Goal: Information Seeking & Learning: Find specific fact

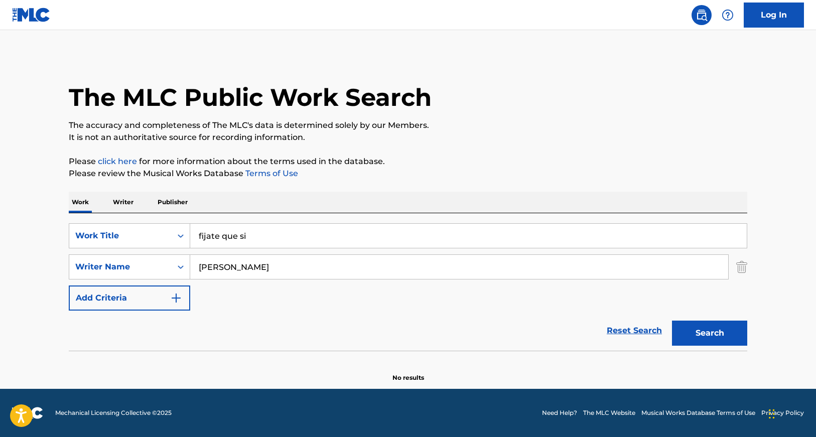
click at [707, 330] on button "Search" at bounding box center [709, 333] width 75 height 25
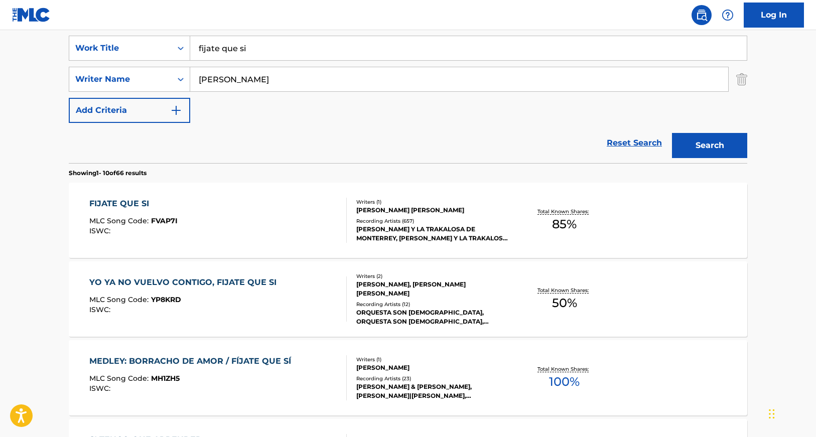
scroll to position [225, 0]
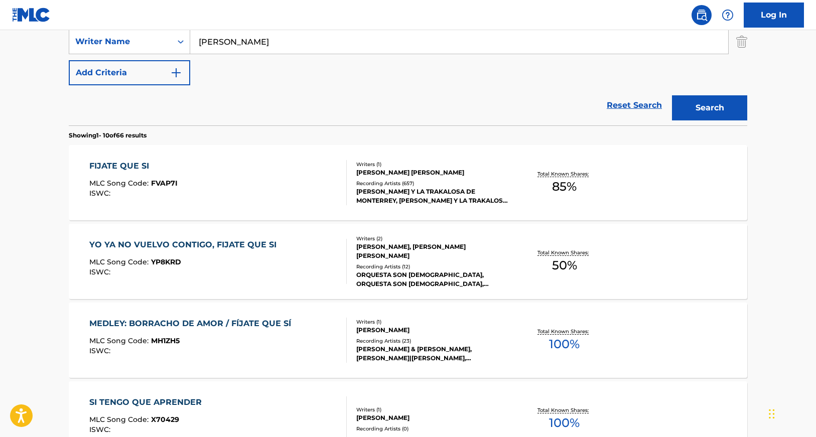
click at [401, 196] on div "[PERSON_NAME] Y LA TRAKALOSA DE MONTERREY, [PERSON_NAME] Y LA TRAKALOSA DE MONT…" at bounding box center [431, 196] width 151 height 18
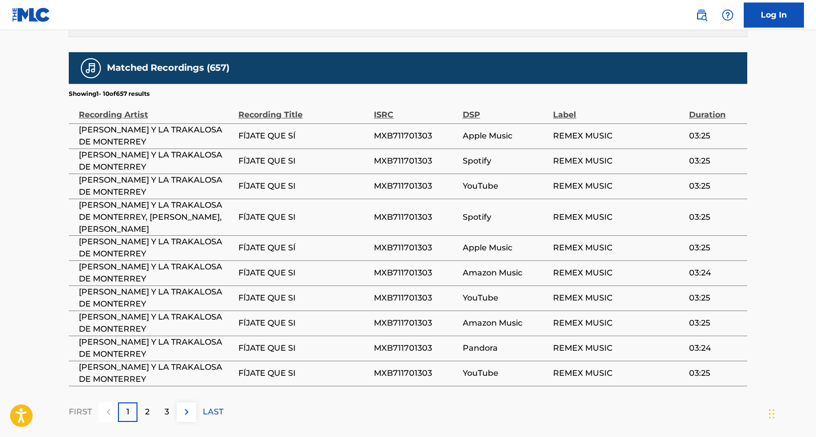
scroll to position [701, 0]
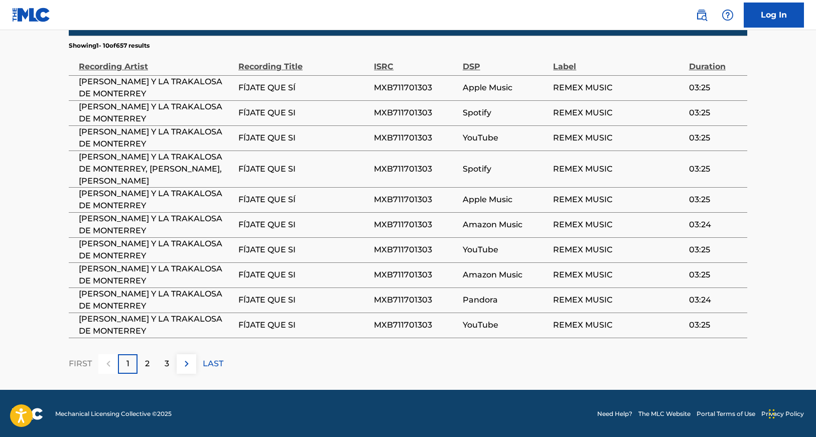
click at [185, 360] on img at bounding box center [187, 364] width 12 height 12
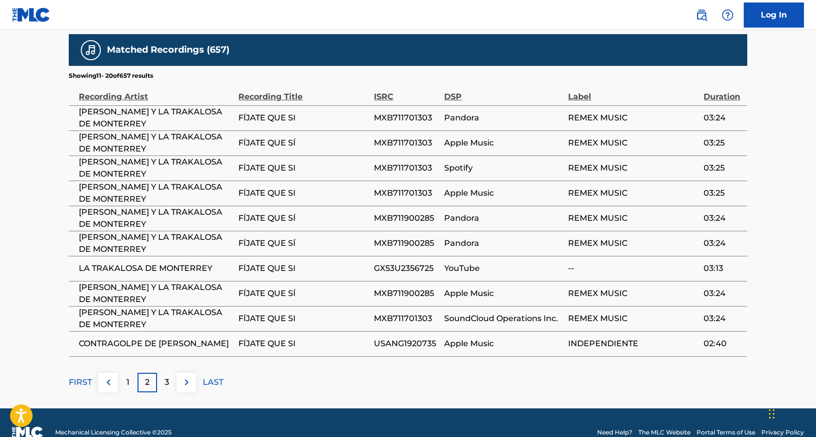
scroll to position [689, 0]
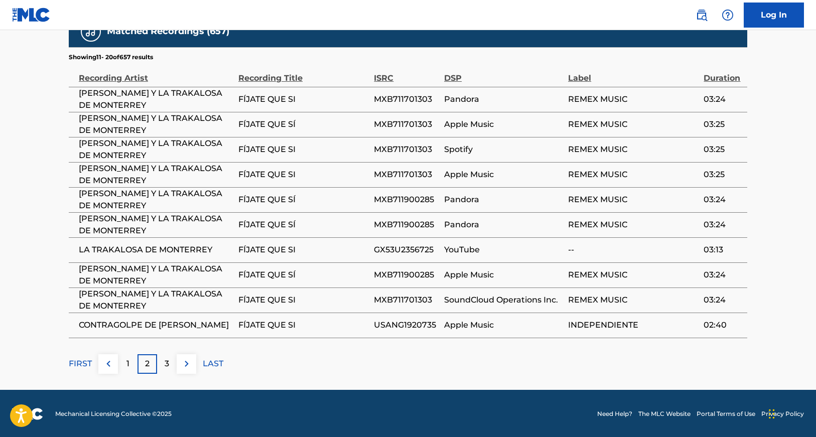
click at [187, 362] on img at bounding box center [187, 364] width 12 height 12
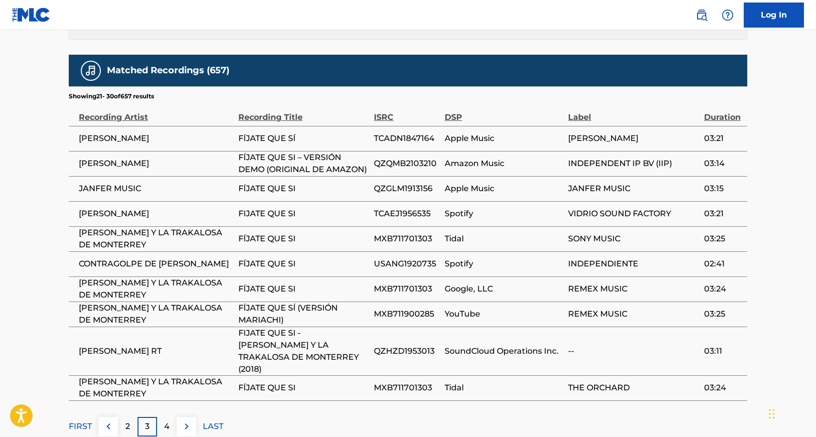
scroll to position [675, 0]
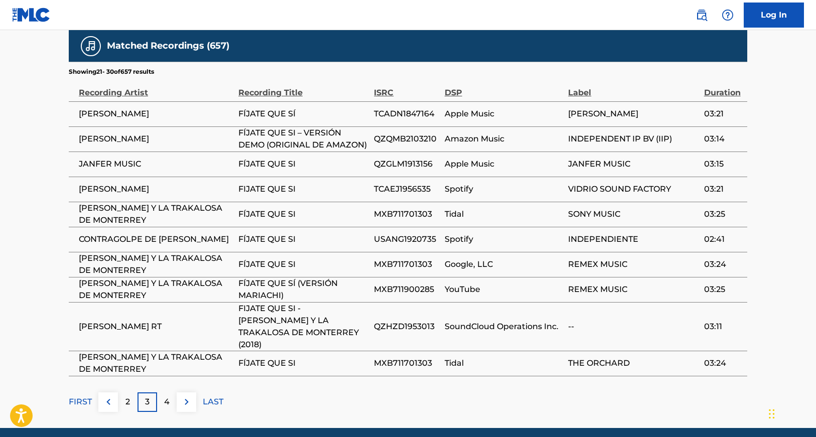
click at [188, 396] on img at bounding box center [187, 402] width 12 height 12
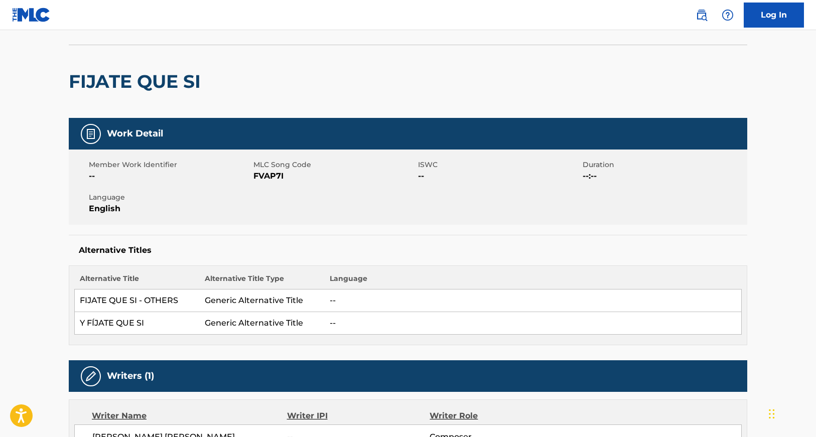
scroll to position [0, 0]
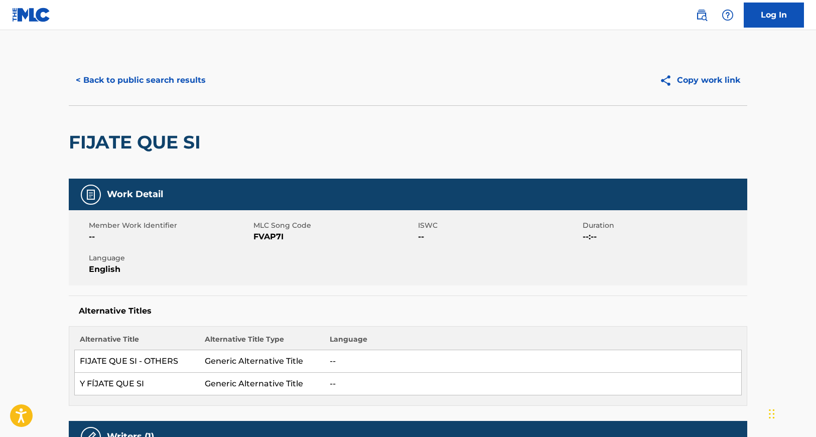
click at [150, 81] on button "< Back to public search results" at bounding box center [141, 80] width 144 height 25
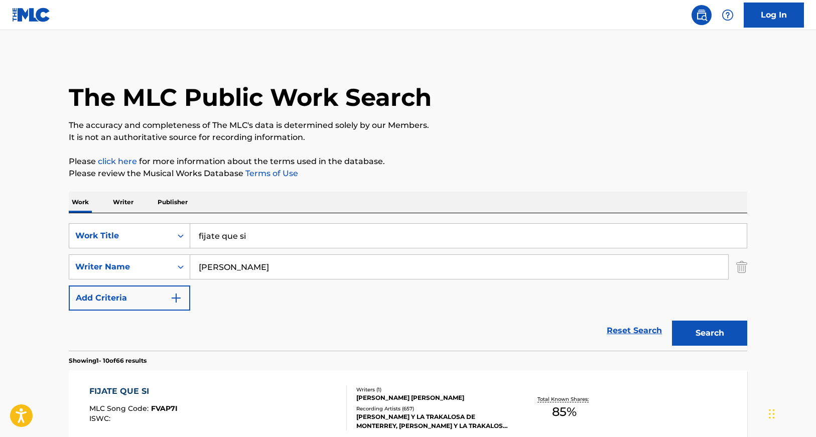
click at [252, 236] on input "fijate que si" at bounding box center [468, 236] width 556 height 24
drag, startPoint x: 257, startPoint y: 239, endPoint x: 179, endPoint y: 228, distance: 78.5
click at [179, 228] on div "SearchWithCriteria1724dd8a-98a9-46bd-abba-16d1162d5666 Work Title fijate que si…" at bounding box center [408, 235] width 678 height 25
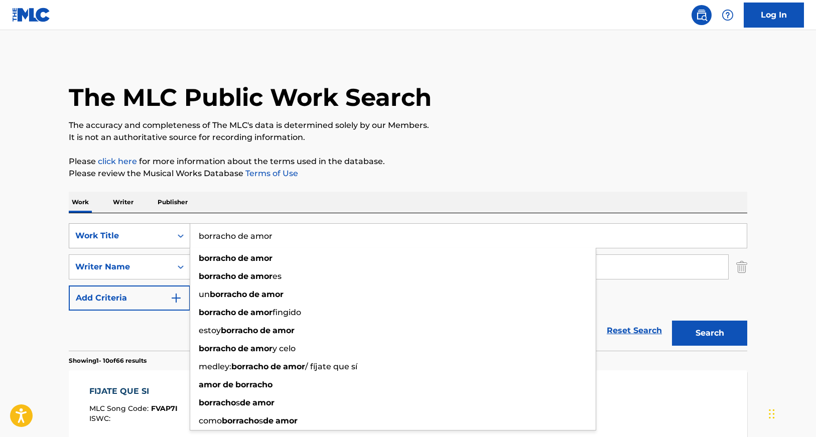
type input "borracho de amor"
click at [672, 321] on button "Search" at bounding box center [709, 333] width 75 height 25
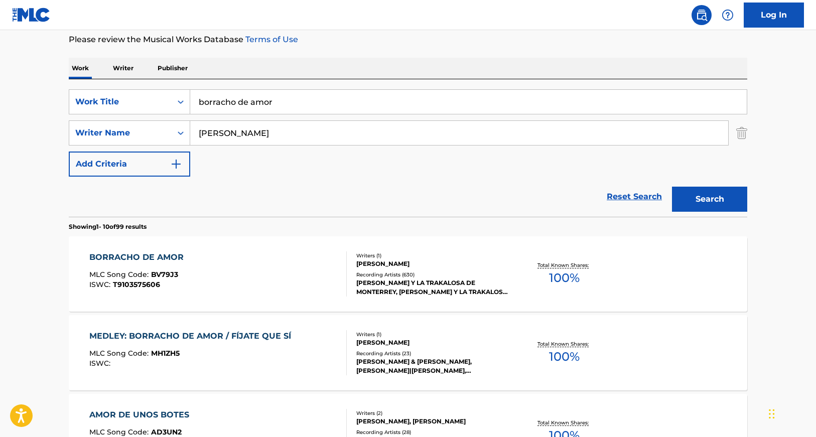
scroll to position [161, 0]
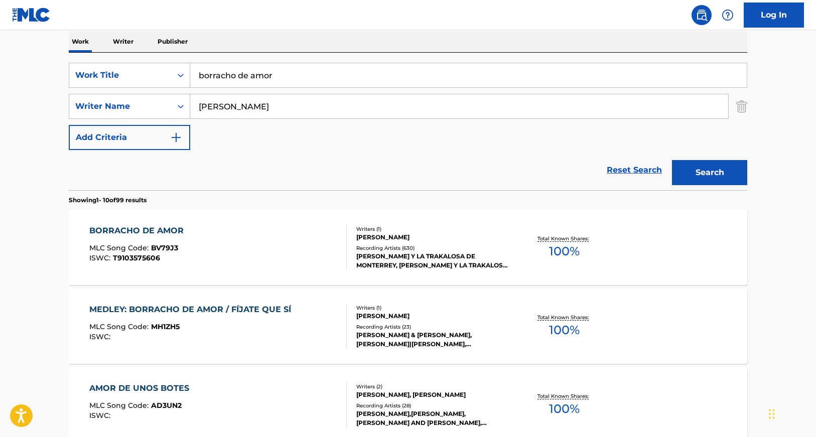
click at [382, 246] on div "Recording Artists ( 630 )" at bounding box center [431, 248] width 151 height 8
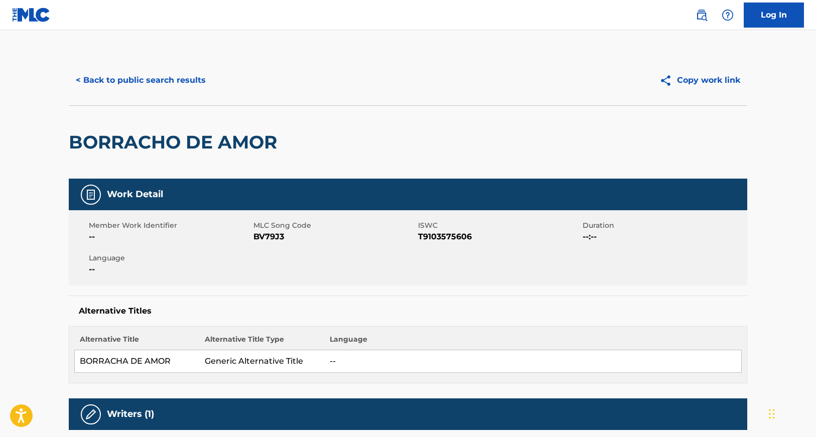
click at [131, 78] on button "< Back to public search results" at bounding box center [141, 80] width 144 height 25
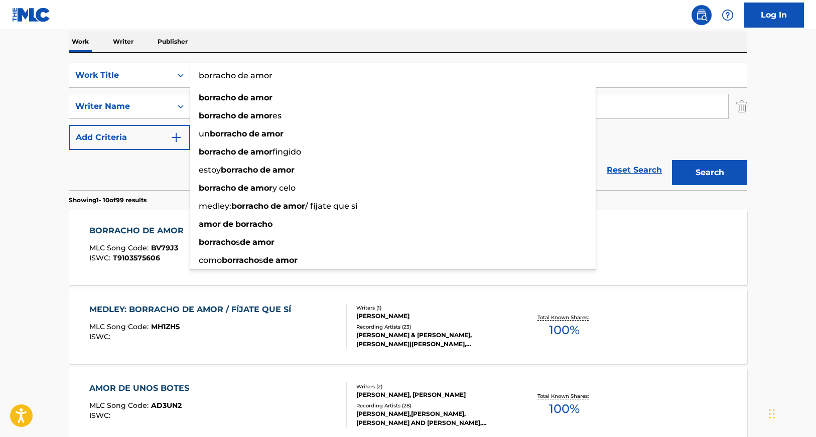
drag, startPoint x: 281, startPoint y: 74, endPoint x: 199, endPoint y: 51, distance: 85.6
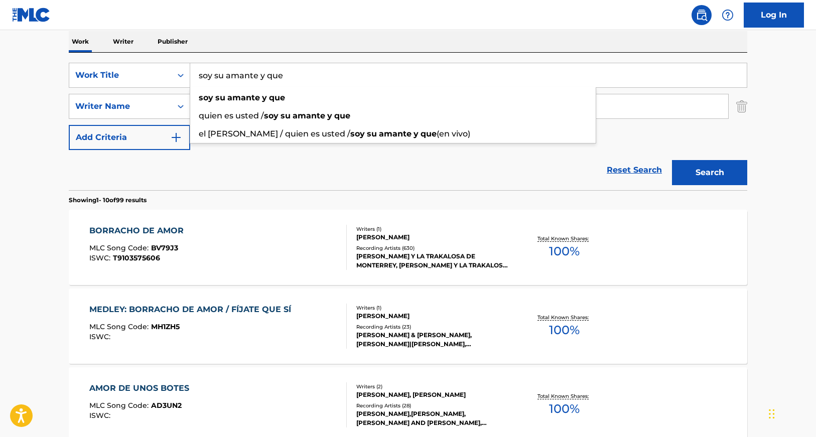
type input "soy su amante y que"
click at [672, 160] on button "Search" at bounding box center [709, 172] width 75 height 25
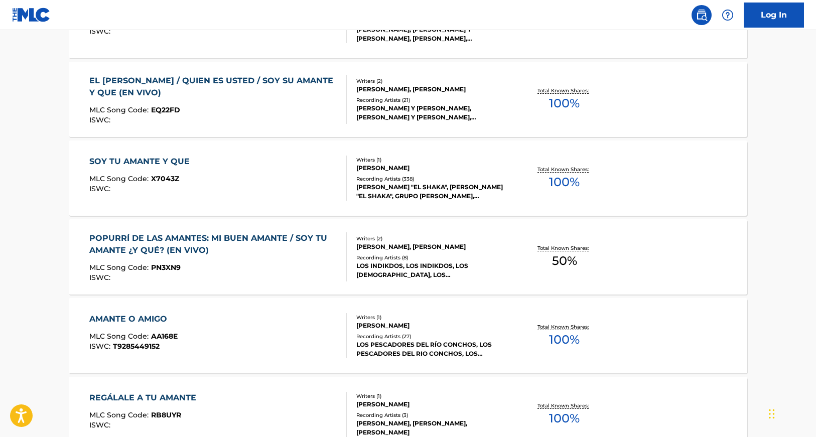
scroll to position [388, 0]
click at [373, 173] on div "Writers ( 1 ) [PERSON_NAME] Recording Artists ( 338 ) [PERSON_NAME] "EL SHAKA",…" at bounding box center [427, 178] width 161 height 45
